Goal: Information Seeking & Learning: Obtain resource

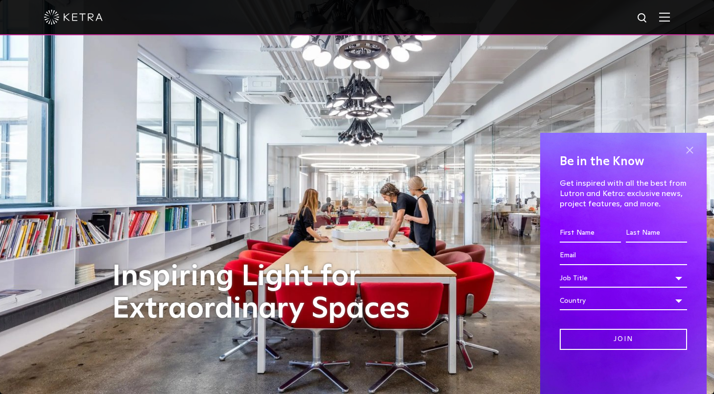
click at [689, 144] on span at bounding box center [690, 150] width 15 height 15
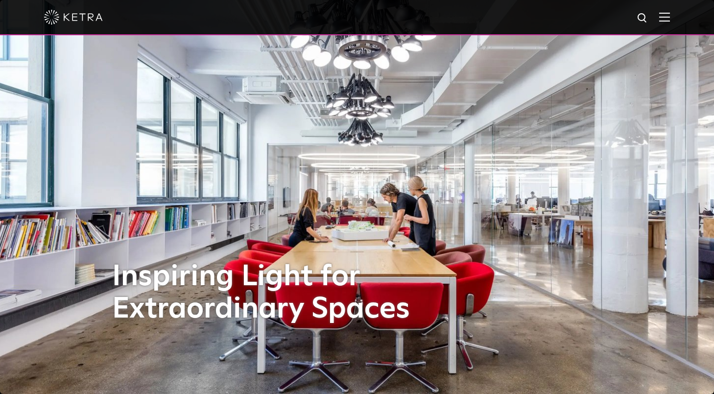
click at [664, 22] on span at bounding box center [665, 17] width 11 height 10
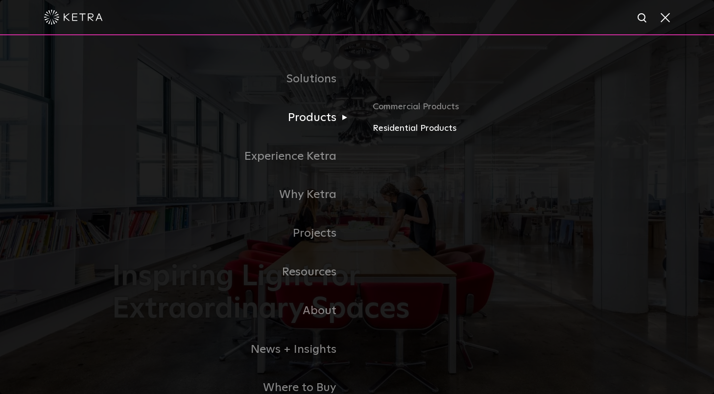
click at [383, 126] on link "Residential Products" at bounding box center [487, 129] width 229 height 14
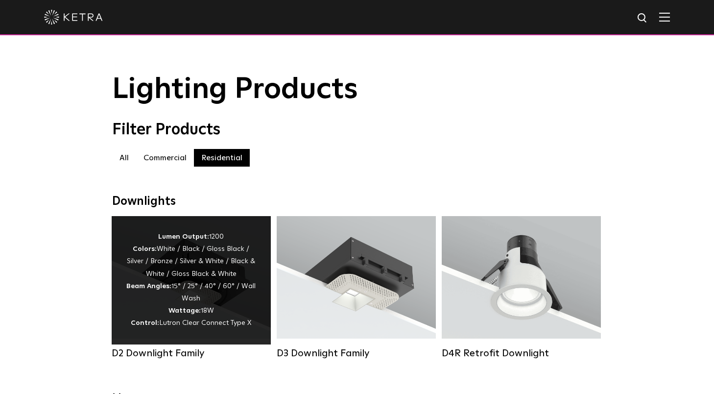
click at [191, 268] on div "Lumen Output: 1200 Colors: White / Black / Gloss Black / Silver / Bronze / Silv…" at bounding box center [191, 280] width 130 height 99
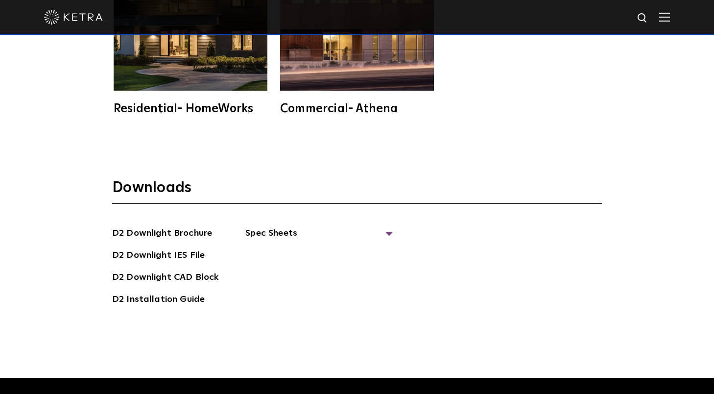
scroll to position [2639, 0]
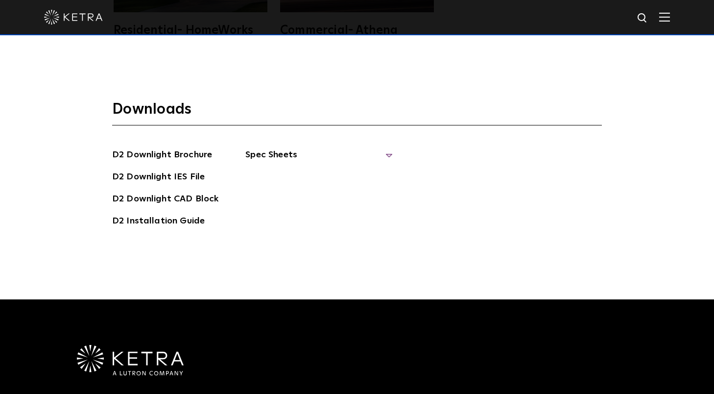
click at [279, 148] on span "Spec Sheets" at bounding box center [319, 159] width 147 height 22
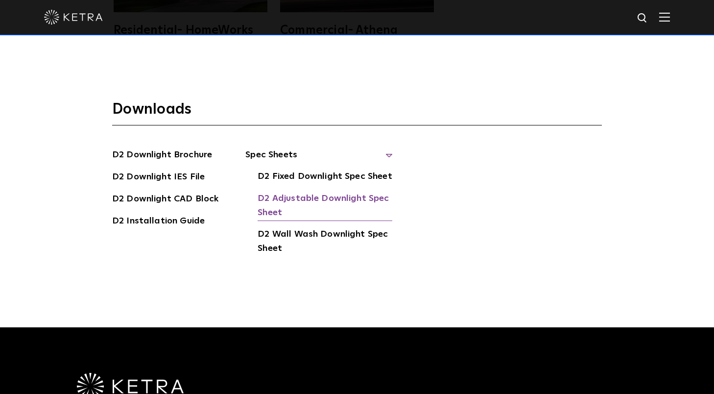
click at [282, 192] on link "D2 Adjustable Downlight Spec Sheet" at bounding box center [325, 207] width 135 height 30
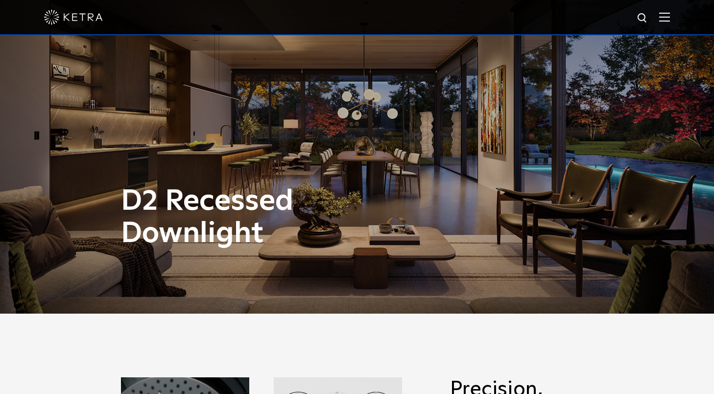
scroll to position [0, 0]
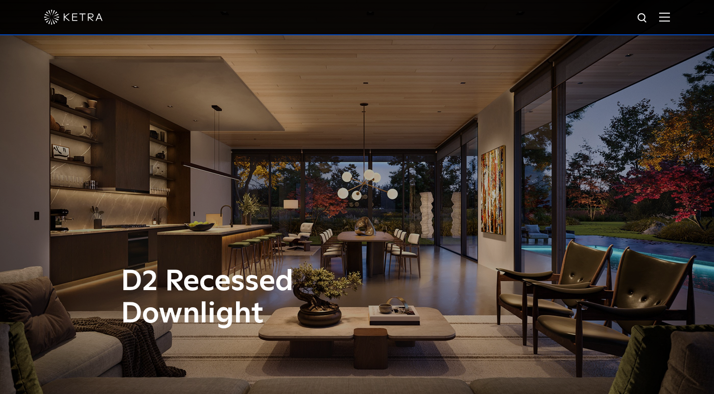
click at [663, 18] on img at bounding box center [665, 16] width 11 height 9
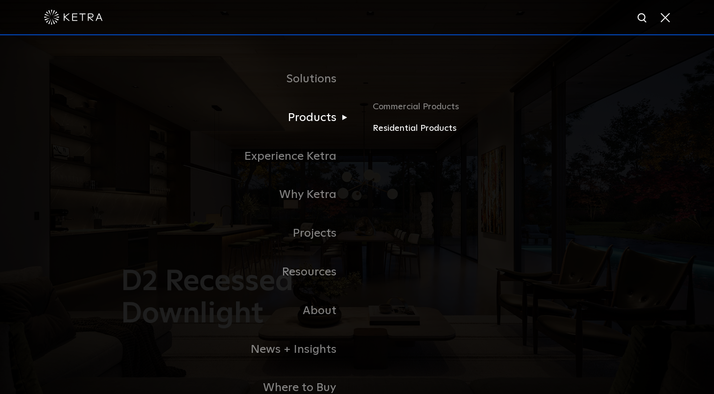
click at [385, 126] on link "Residential Products" at bounding box center [487, 129] width 229 height 14
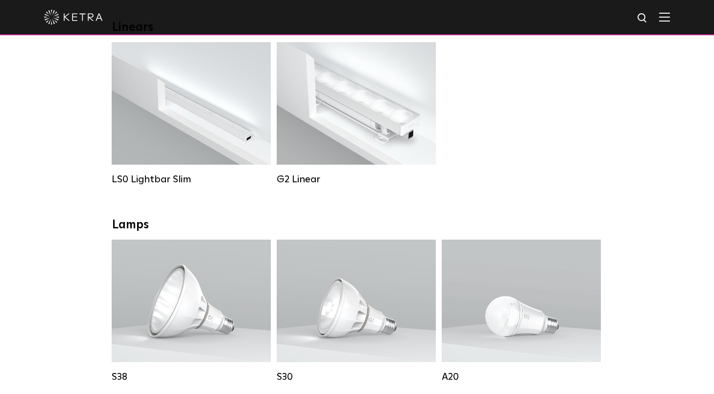
scroll to position [379, 0]
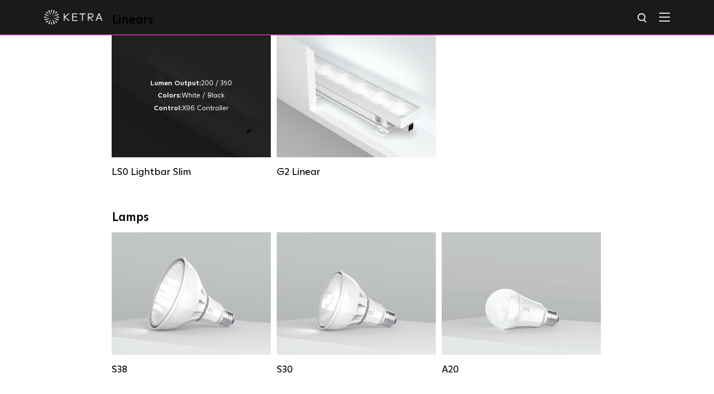
click at [184, 132] on div "Lumen Output: 200 / 350 Colors: White / Black Control: X96 Controller" at bounding box center [191, 96] width 159 height 123
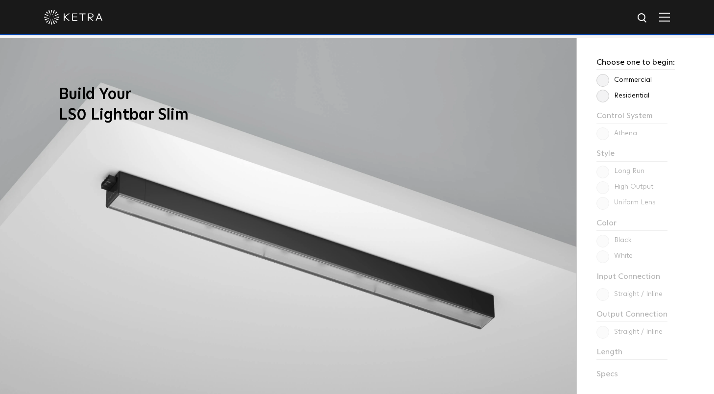
scroll to position [732, 0]
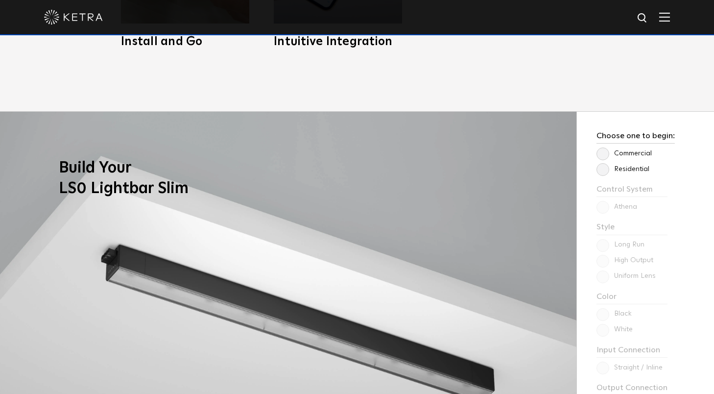
click at [605, 150] on label "Commercial" at bounding box center [624, 153] width 55 height 8
click at [0, 0] on input "Commercial" at bounding box center [0, 0] width 0 height 0
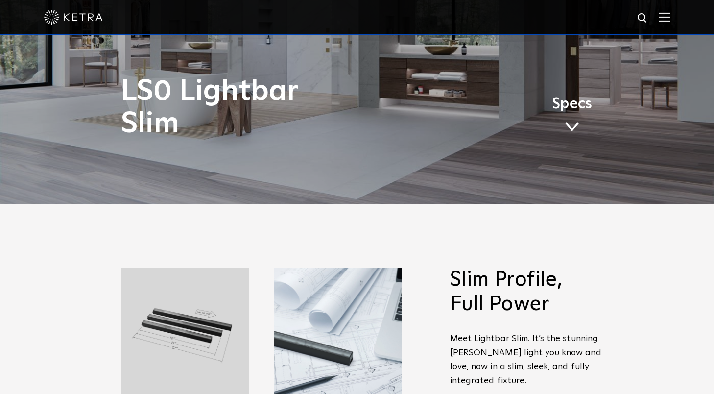
scroll to position [198, 0]
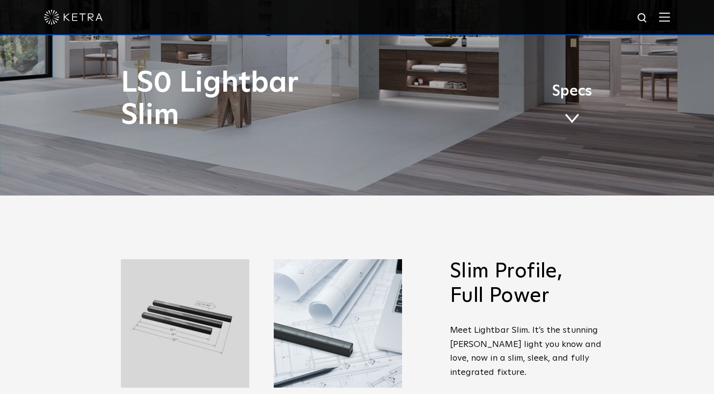
click at [572, 98] on span "Specs" at bounding box center [572, 91] width 40 height 14
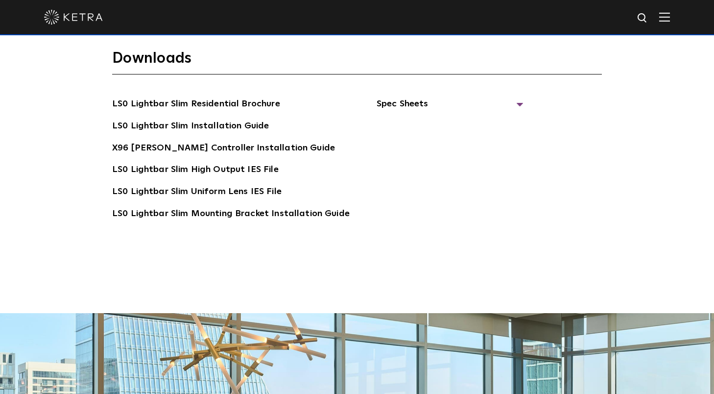
scroll to position [1918, 0]
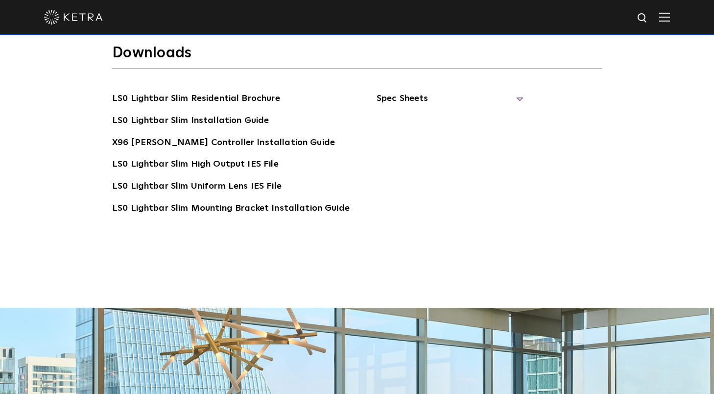
click at [412, 92] on span "Spec Sheets" at bounding box center [450, 103] width 147 height 22
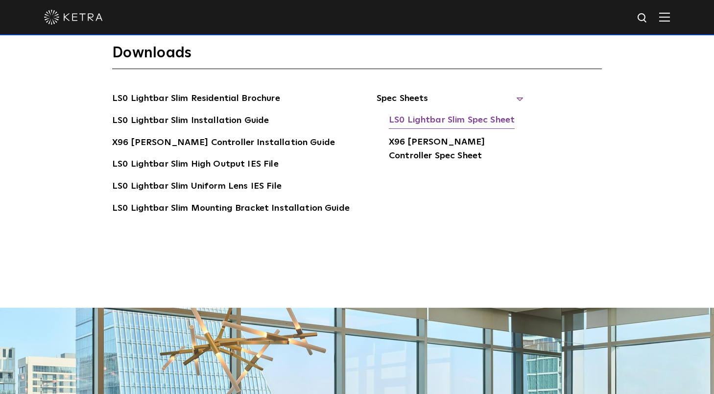
click at [432, 113] on link "LS0 Lightbar Slim Spec Sheet" at bounding box center [452, 121] width 126 height 16
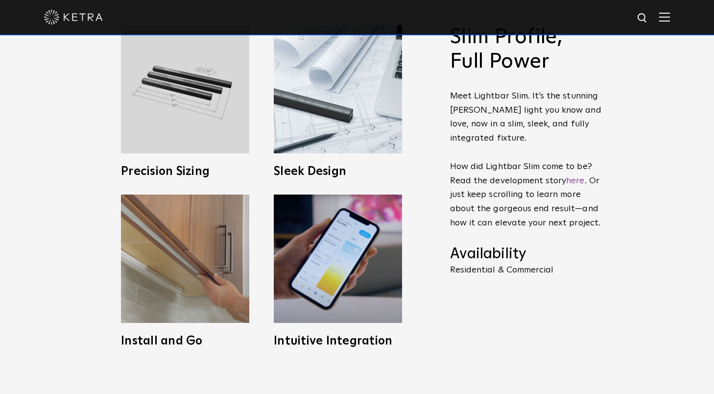
scroll to position [0, 0]
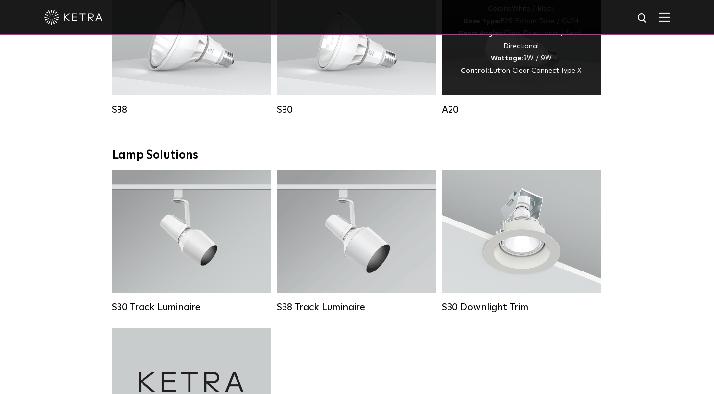
scroll to position [379, 0]
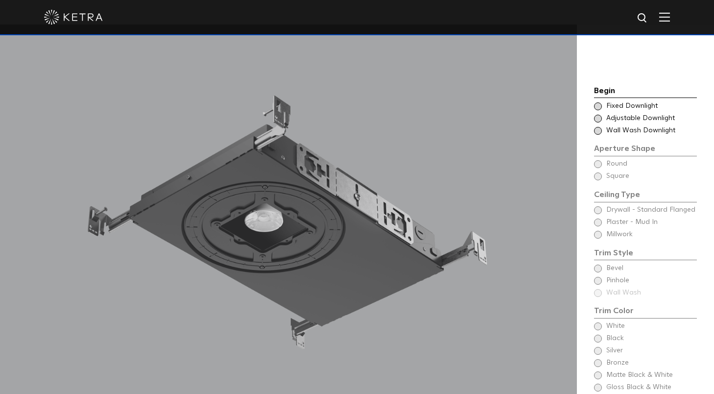
scroll to position [794, 0]
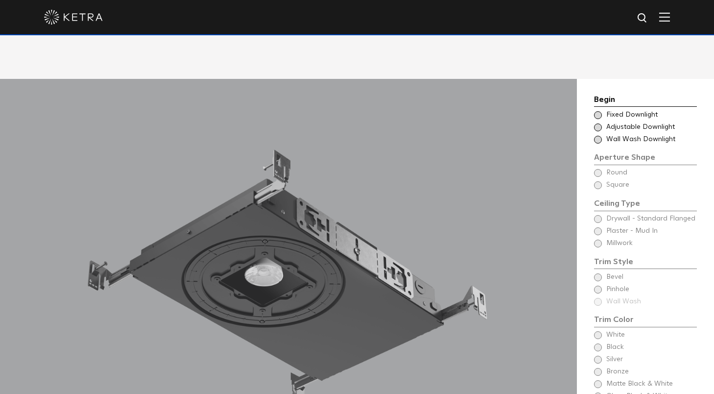
click at [667, 11] on div at bounding box center [357, 17] width 626 height 34
click at [666, 17] on img at bounding box center [665, 16] width 11 height 9
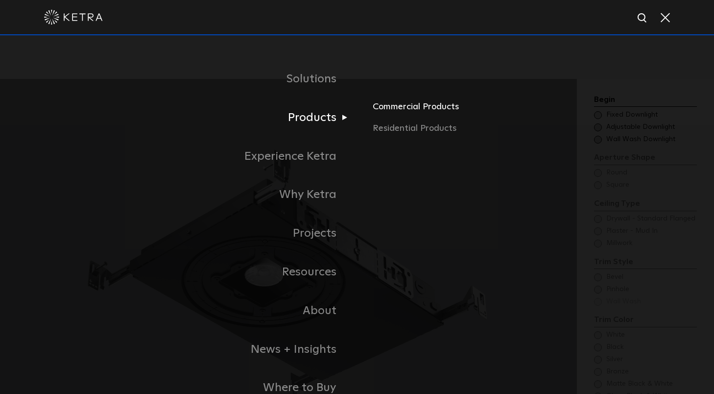
click at [398, 107] on link "Commercial Products" at bounding box center [487, 111] width 229 height 22
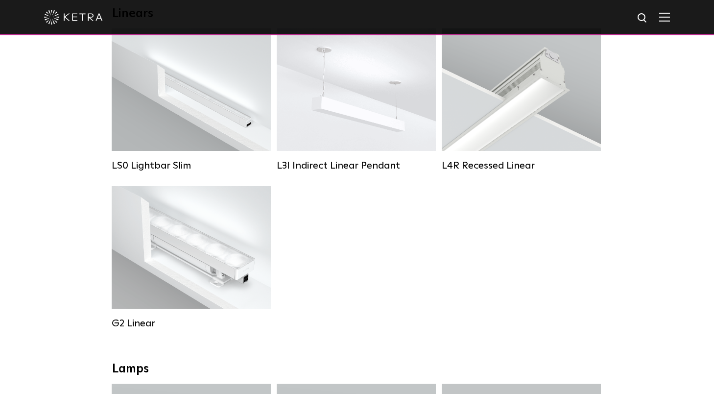
scroll to position [375, 0]
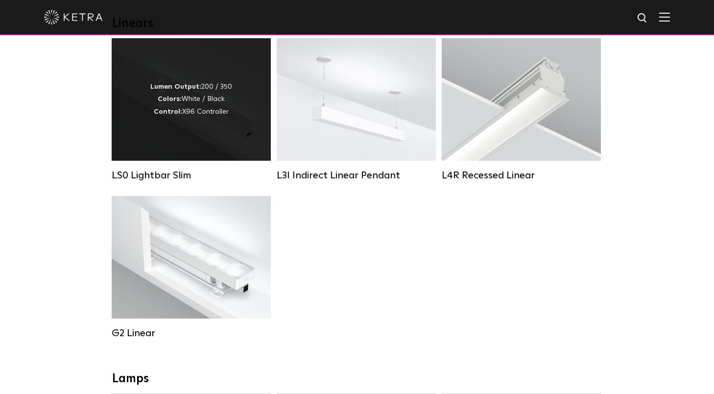
click at [150, 89] on div "Lumen Output: 200 / 350 Colors: White / Black Control: X96 Controller" at bounding box center [191, 99] width 159 height 123
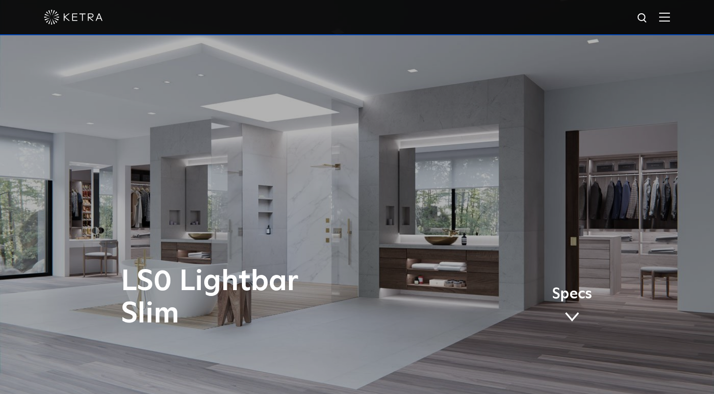
click at [573, 284] on div "LS0 Lightbar Slim Specs" at bounding box center [357, 298] width 472 height 65
click at [570, 297] on link "Specs" at bounding box center [572, 306] width 40 height 38
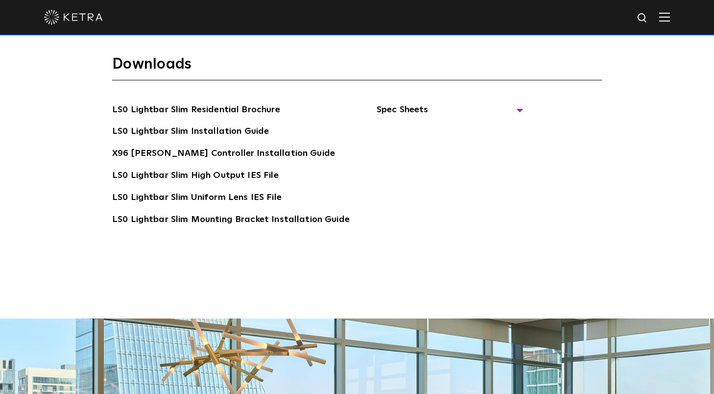
scroll to position [1881, 0]
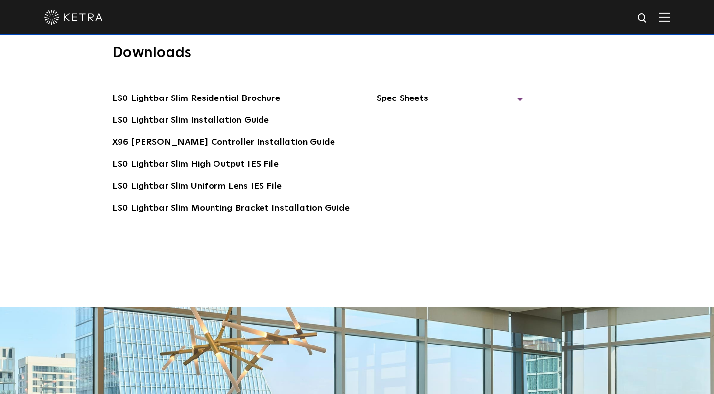
click at [369, 92] on ul "Spec Sheets LS0 Lightbar Slim Spec Sheet X96 [PERSON_NAME] Controller Spec Sheet" at bounding box center [437, 168] width 174 height 152
click at [397, 92] on span "Spec Sheets" at bounding box center [450, 103] width 147 height 22
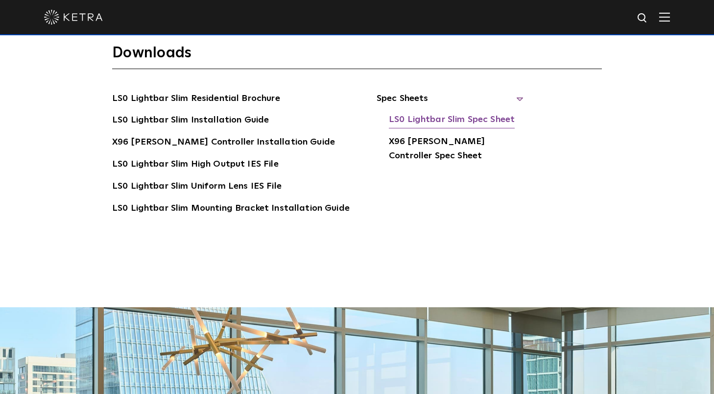
click at [404, 113] on link "LS0 Lightbar Slim Spec Sheet" at bounding box center [452, 121] width 126 height 16
